Goal: Task Accomplishment & Management: Use online tool/utility

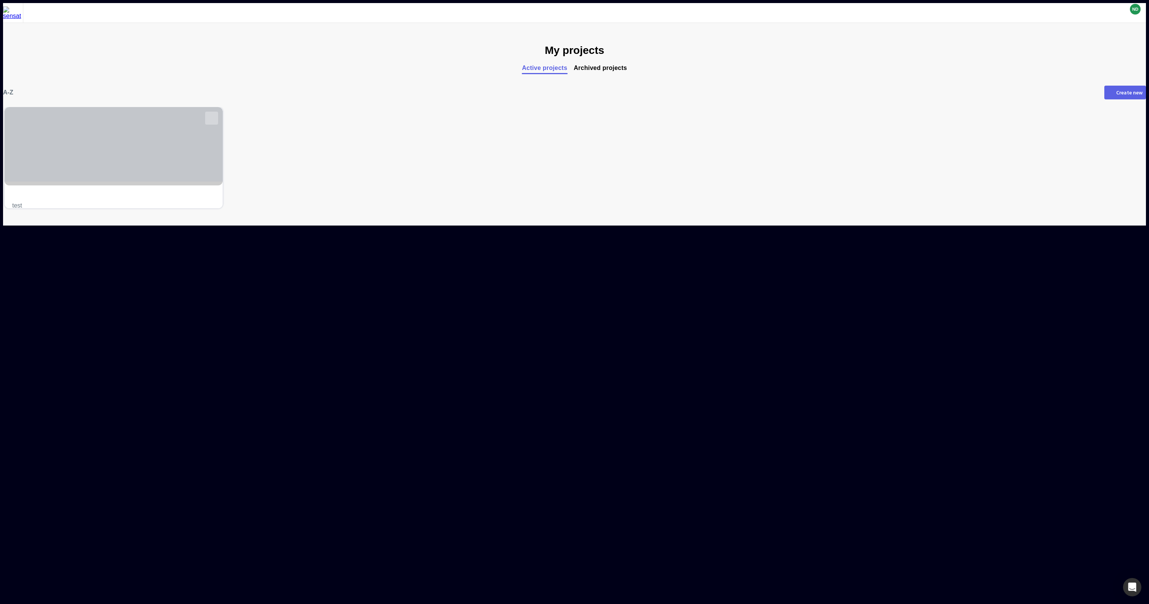
click at [217, 118] on mapp-icon at bounding box center [211, 117] width 11 height 11
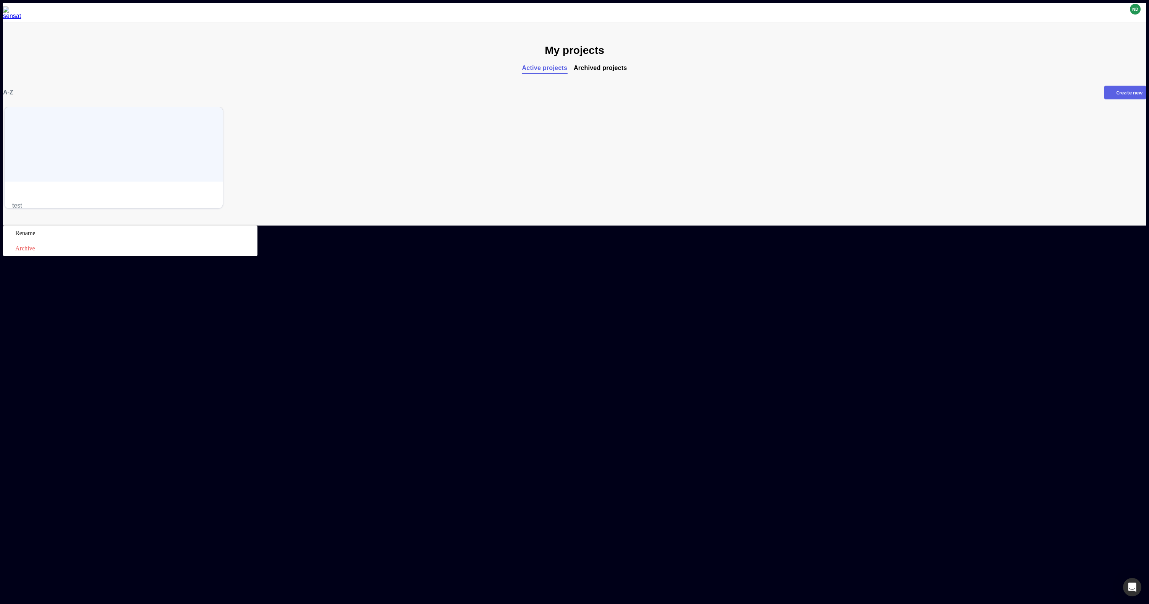
click at [146, 225] on div at bounding box center [574, 225] width 1143 height 0
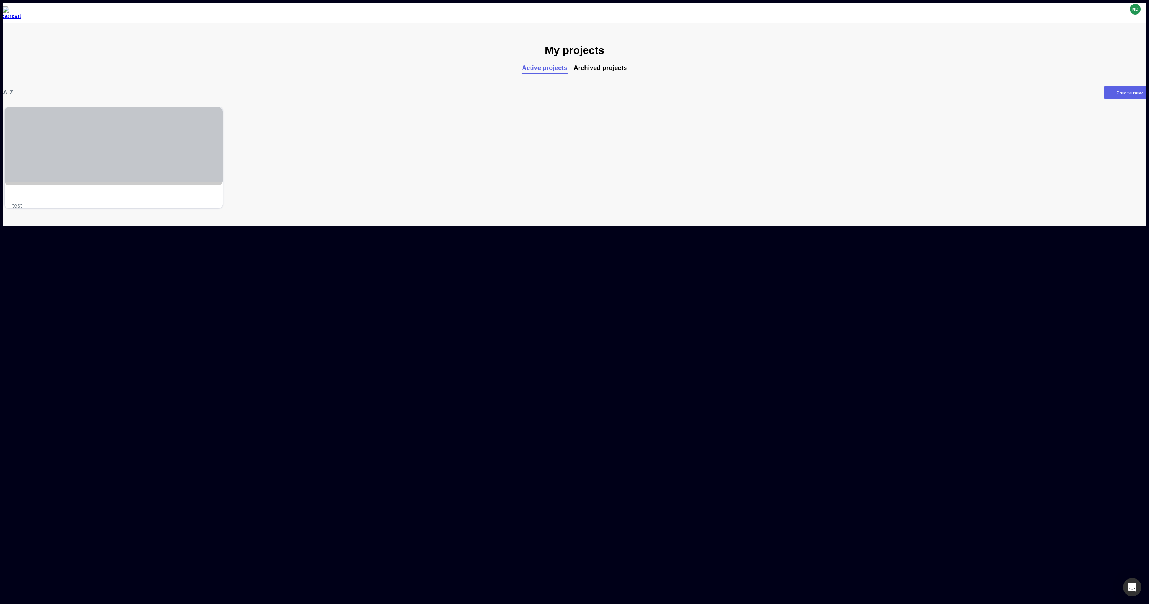
click at [148, 172] on div at bounding box center [114, 144] width 218 height 74
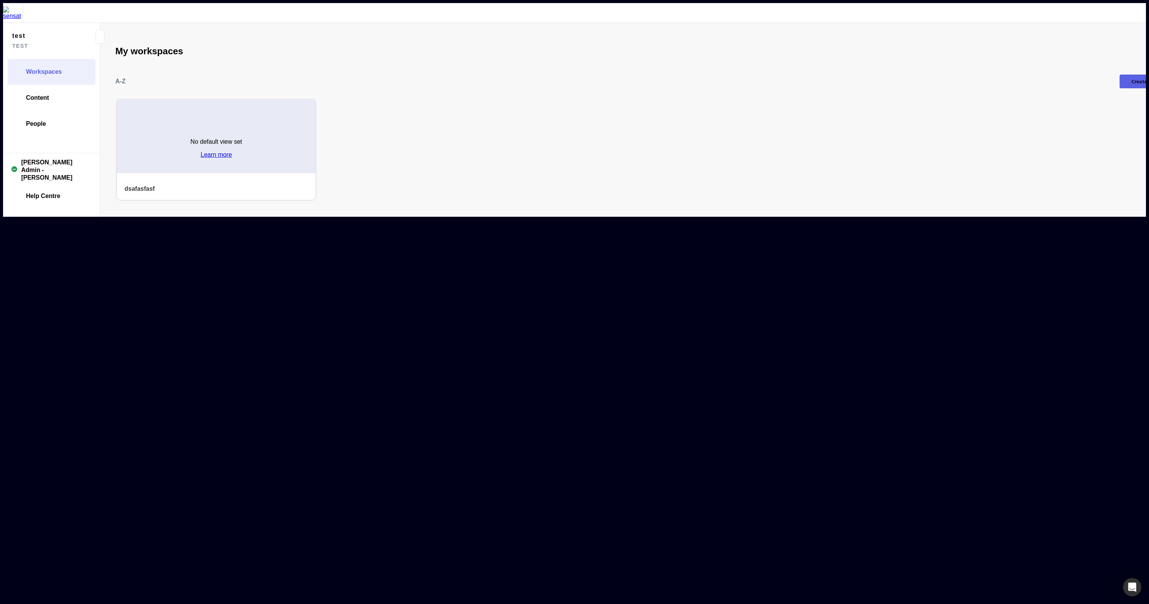
click at [169, 136] on div "No default view set Learn more" at bounding box center [216, 145] width 199 height 55
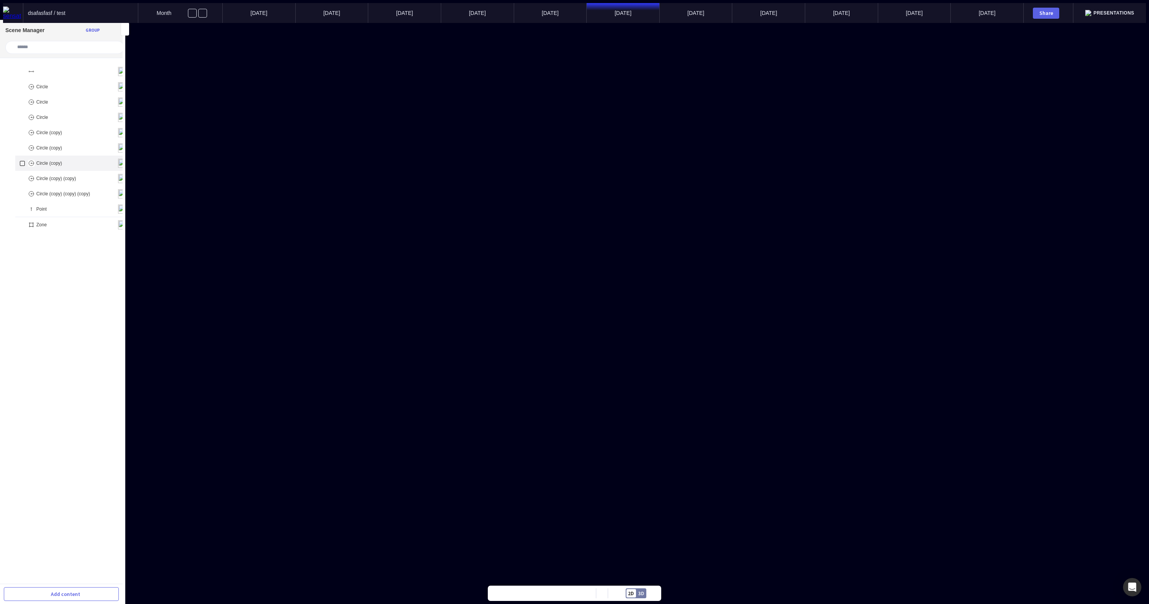
click at [43, 160] on p "Circle (copy)" at bounding box center [49, 162] width 26 height 5
click at [110, 143] on mapp-icon at bounding box center [109, 139] width 8 height 8
click at [81, 162] on p at bounding box center [60, 159] width 95 height 5
click at [102, 177] on div "Save" at bounding box center [101, 175] width 10 height 4
click at [107, 197] on mapp-icon at bounding box center [109, 193] width 8 height 8
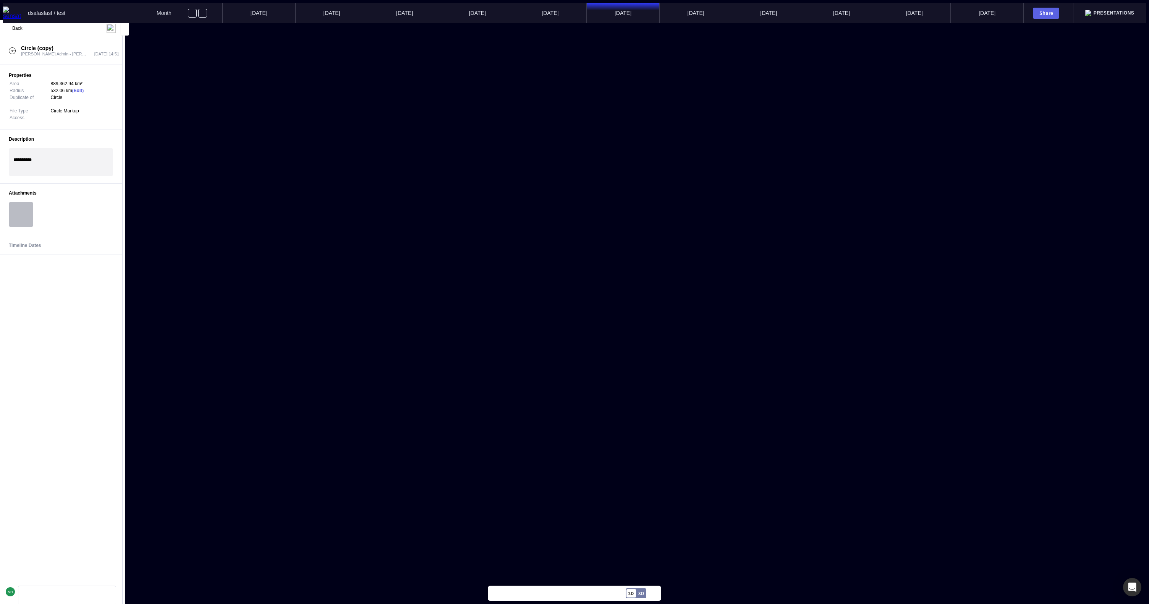
click at [25, 222] on label at bounding box center [21, 214] width 24 height 24
click at [25, 222] on input "file" at bounding box center [21, 214] width 24 height 24
click at [19, 223] on label at bounding box center [21, 214] width 24 height 24
click at [19, 223] on input "file" at bounding box center [21, 214] width 24 height 24
click at [13, 227] on label at bounding box center [21, 214] width 24 height 24
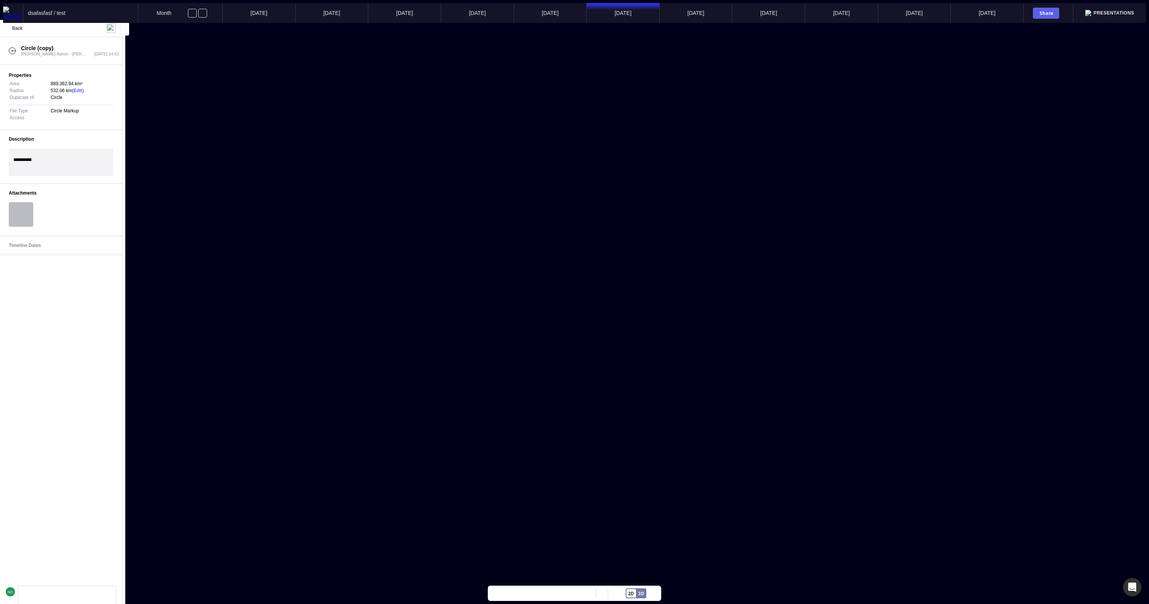
click at [13, 227] on input "file" at bounding box center [21, 214] width 24 height 24
type input "**********"
click at [94, 26] on mapp-icon at bounding box center [91, 28] width 9 height 9
click at [75, 88] on span "Duplicate" at bounding box center [56, 91] width 82 height 7
